Goal: Information Seeking & Learning: Learn about a topic

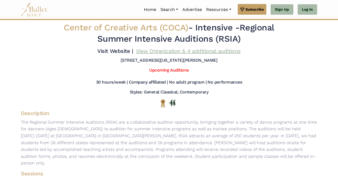
click at [167, 52] on link "View Organization & 4 additional auditions" at bounding box center [188, 51] width 105 height 6
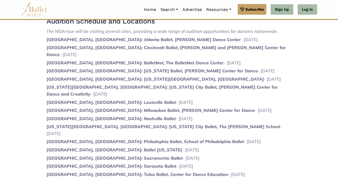
scroll to position [347, 0]
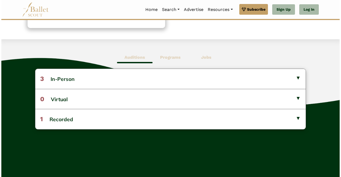
scroll to position [122, 0]
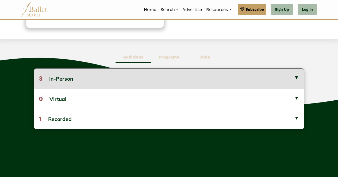
click at [297, 78] on button "3 In-Person" at bounding box center [169, 79] width 270 height 20
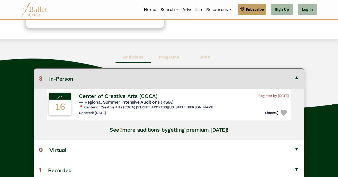
click at [110, 98] on h4 "Center of Creative Arts (COCA)" at bounding box center [118, 96] width 78 height 7
